Goal: Navigation & Orientation: Understand site structure

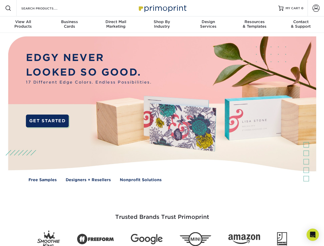
click at [162, 123] on img at bounding box center [162, 113] width 320 height 160
click at [8, 8] on span at bounding box center [8, 8] width 6 height 6
click at [315, 8] on span at bounding box center [315, 8] width 7 height 7
click at [23, 25] on div "View All Products" at bounding box center [23, 23] width 46 height 9
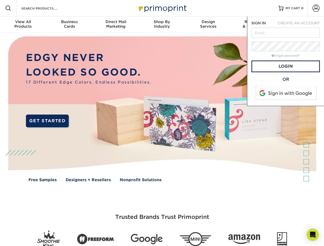
click at [69, 25] on div "Business Cards" at bounding box center [69, 23] width 46 height 9
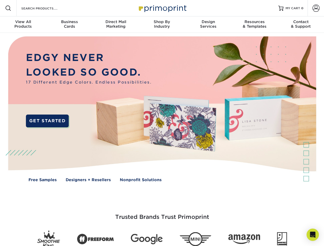
click at [116, 25] on div "Direct Mail Marketing" at bounding box center [115, 23] width 46 height 9
click at [162, 25] on div "Shop By Industry" at bounding box center [162, 23] width 46 height 9
click at [208, 25] on div "Design Services" at bounding box center [208, 23] width 46 height 9
click at [254, 25] on div "Resources & Templates" at bounding box center [254, 23] width 46 height 9
click at [301, 25] on div "Contact & Support" at bounding box center [300, 23] width 46 height 9
